Goal: Check status: Check status

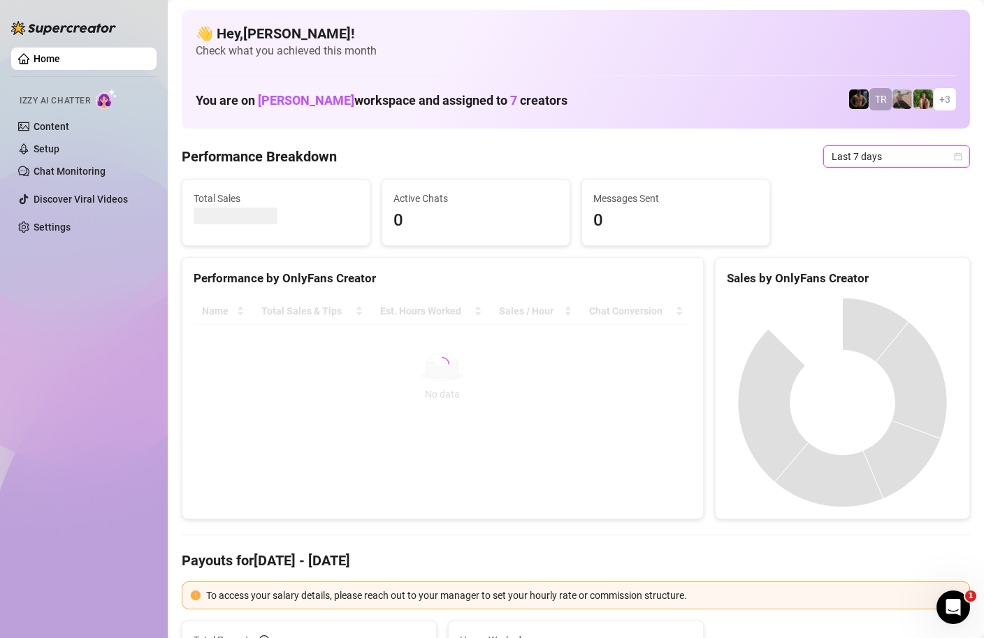
click at [961, 160] on icon "calendar" at bounding box center [958, 156] width 8 height 8
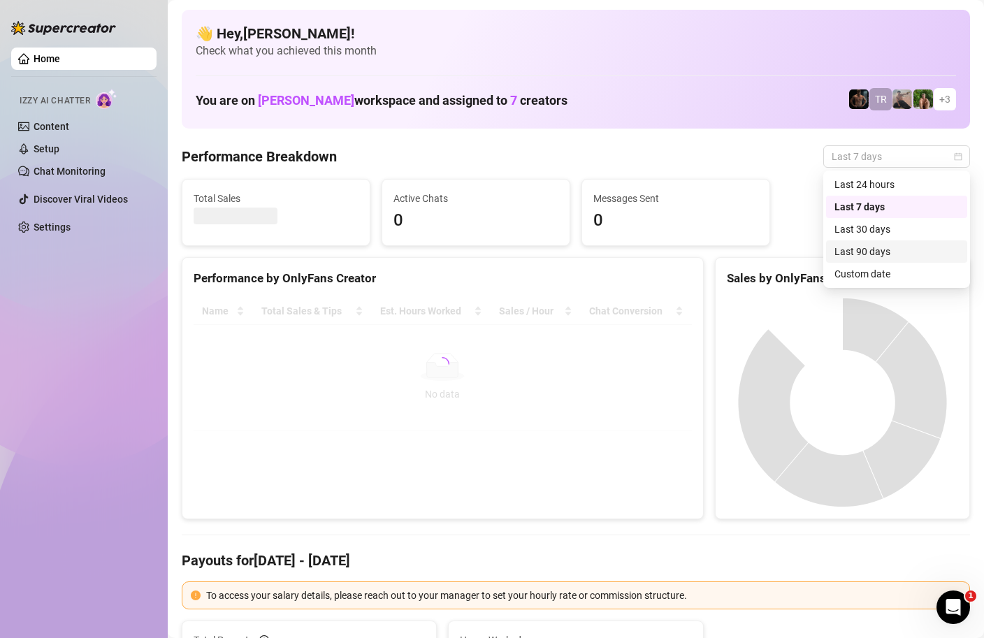
click at [856, 282] on div "Custom date" at bounding box center [896, 274] width 141 height 22
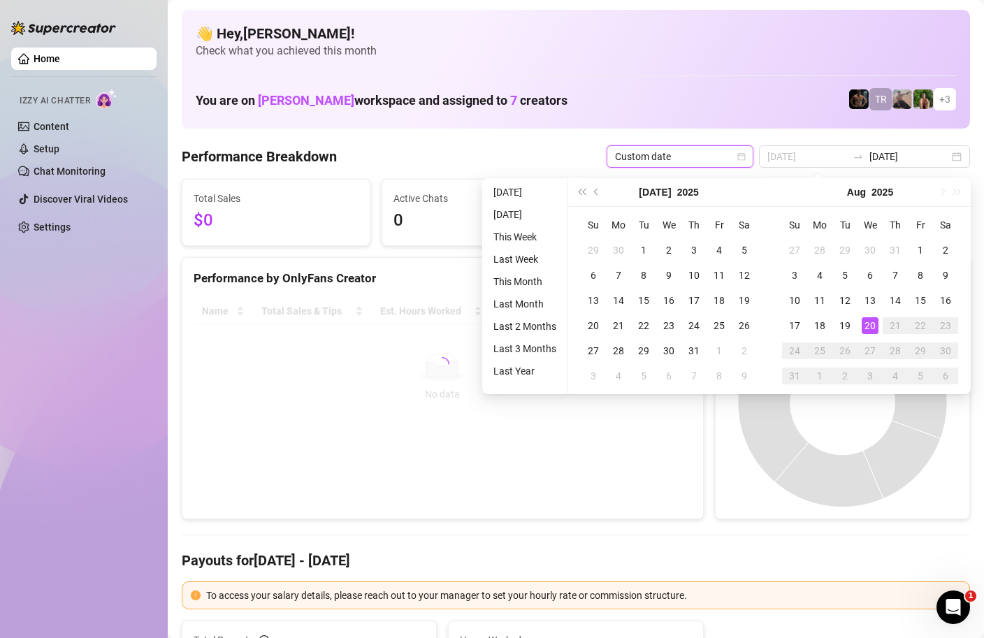
click at [868, 326] on div "20" at bounding box center [870, 325] width 17 height 17
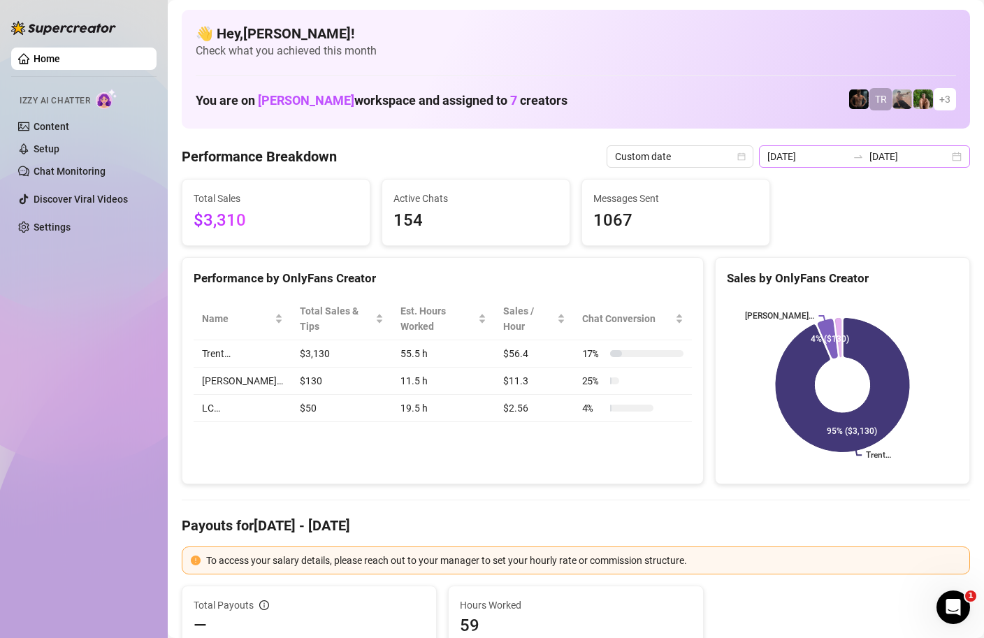
click at [954, 159] on div "[DATE] [DATE]" at bounding box center [864, 156] width 211 height 22
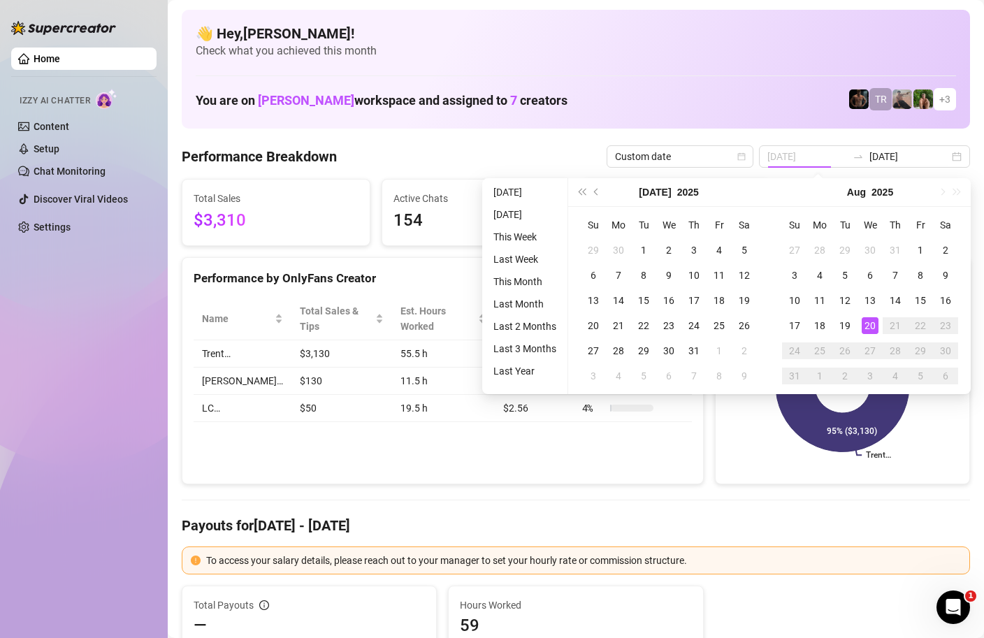
click at [872, 329] on div "20" at bounding box center [870, 325] width 17 height 17
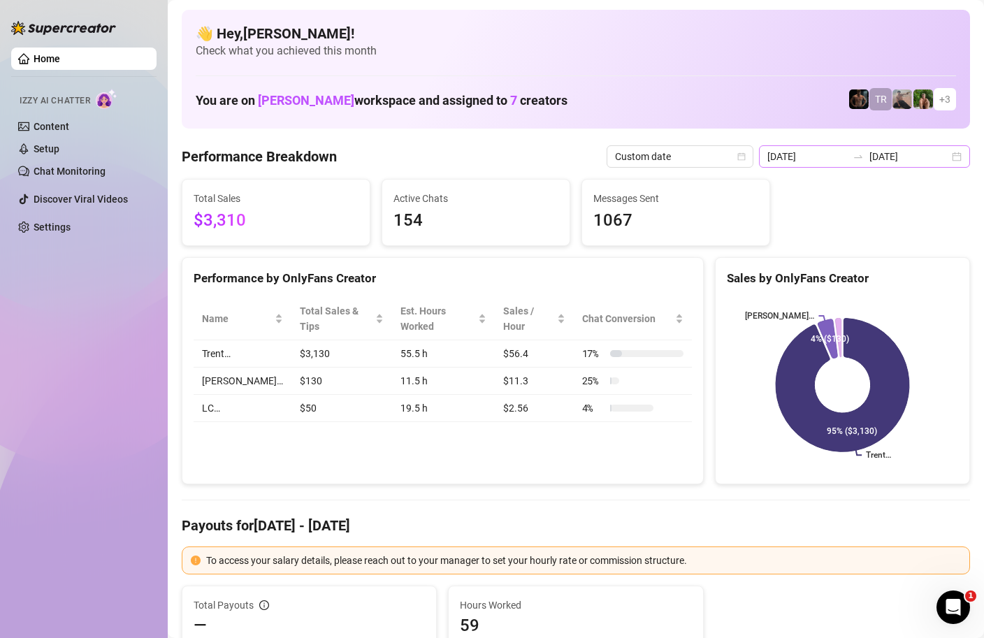
click at [889, 164] on div "[DATE] [DATE]" at bounding box center [864, 156] width 211 height 22
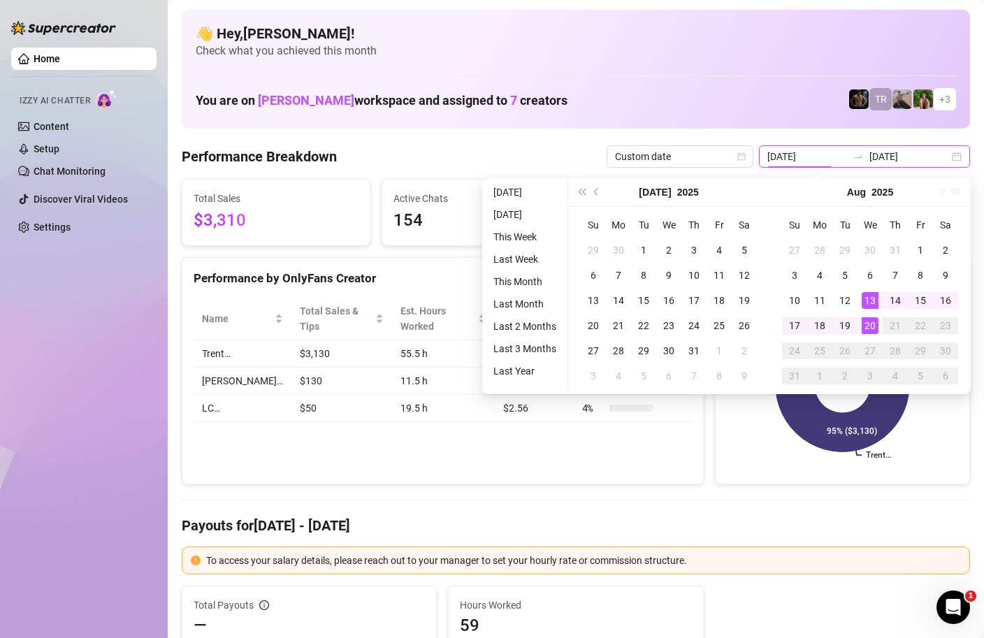
type input "[DATE]"
click at [871, 333] on div "20" at bounding box center [870, 325] width 17 height 17
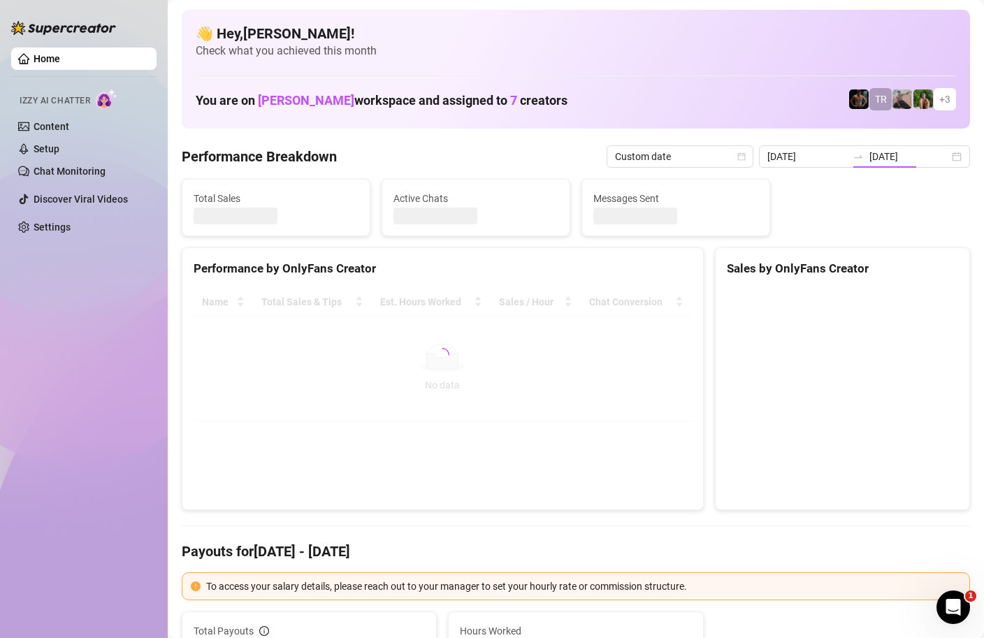
type input "[DATE]"
